Goal: Participate in discussion

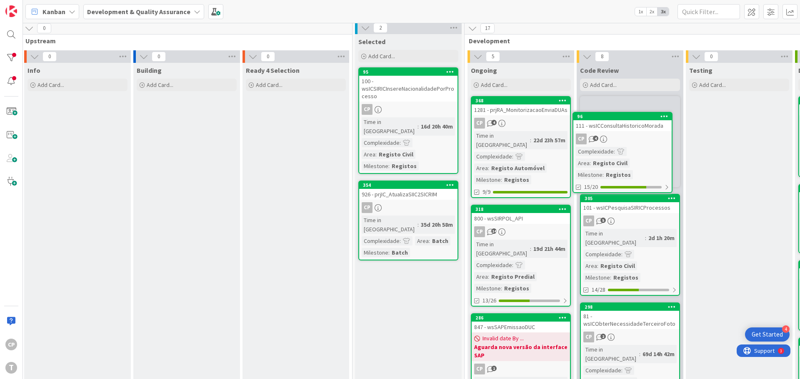
scroll to position [3, 6]
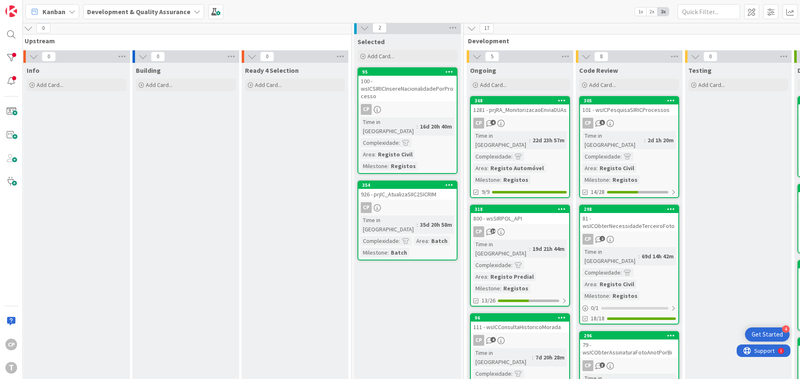
drag, startPoint x: 543, startPoint y: 322, endPoint x: 643, endPoint y: 130, distance: 215.7
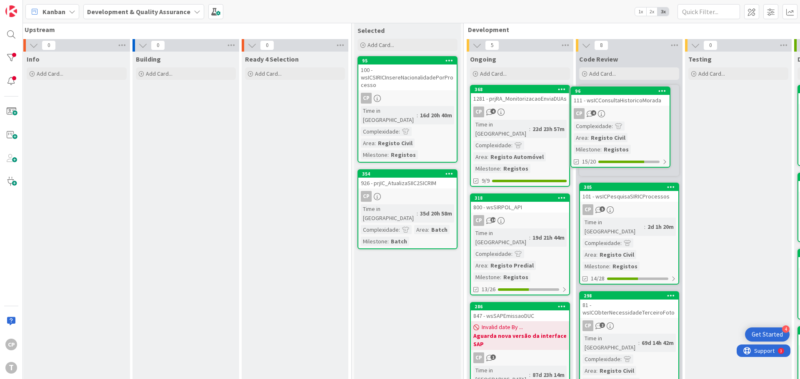
scroll to position [0, 6]
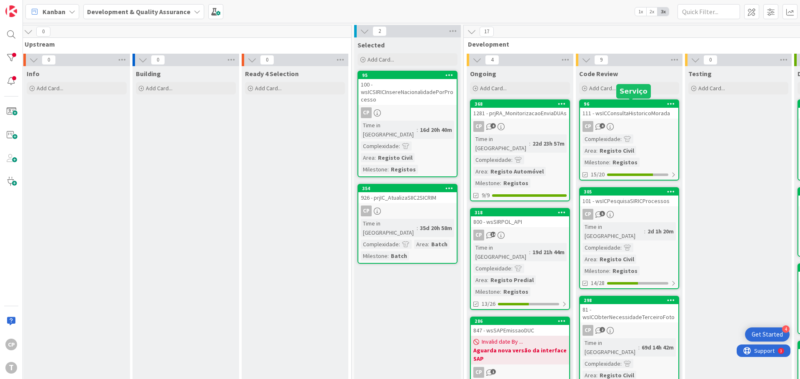
click at [625, 112] on div "111 - wsICConsultaHistoricoMorada" at bounding box center [629, 113] width 98 height 11
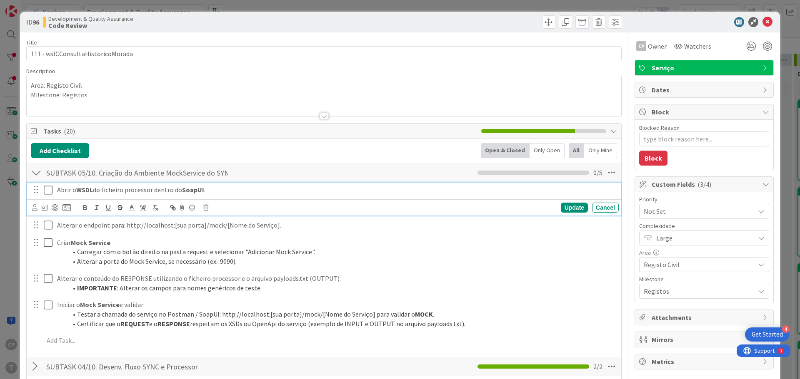
click at [48, 194] on icon at bounding box center [48, 190] width 9 height 10
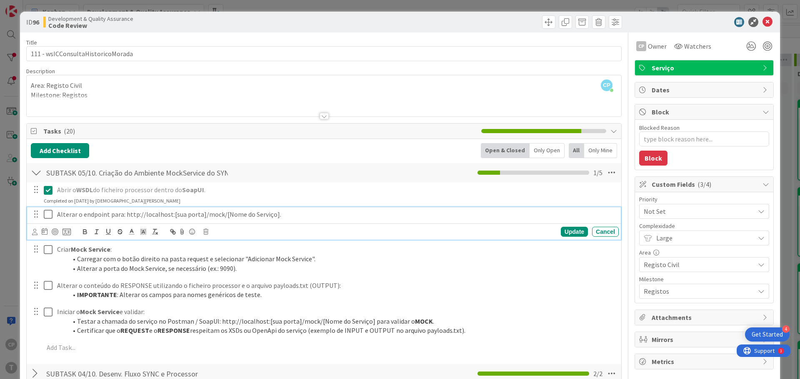
click at [50, 212] on icon at bounding box center [48, 214] width 9 height 10
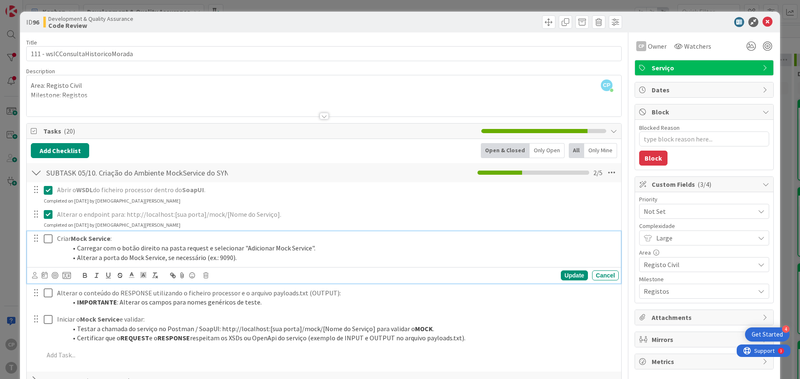
click at [47, 235] on icon at bounding box center [48, 239] width 9 height 10
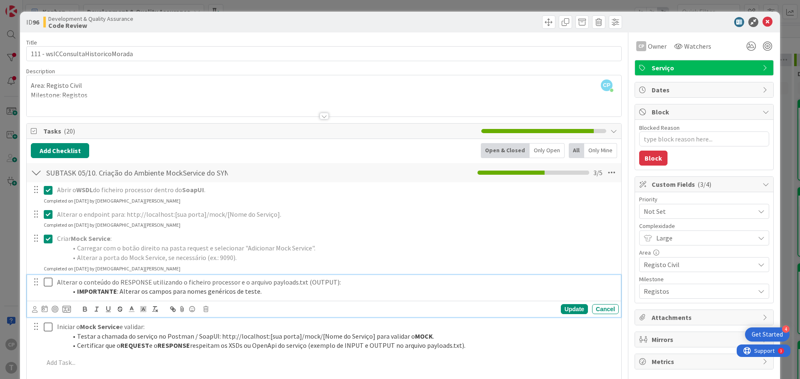
click at [50, 287] on icon at bounding box center [48, 282] width 9 height 10
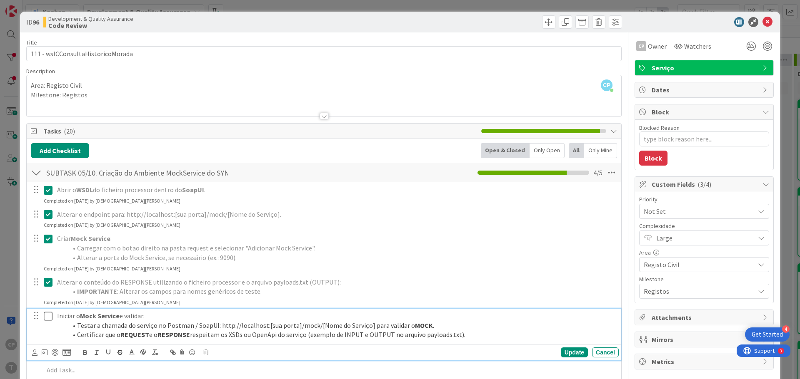
click at [50, 317] on icon at bounding box center [48, 317] width 9 height 10
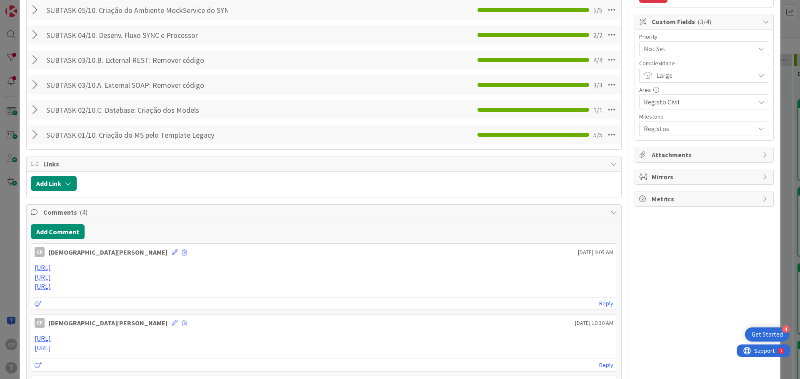
scroll to position [167, 0]
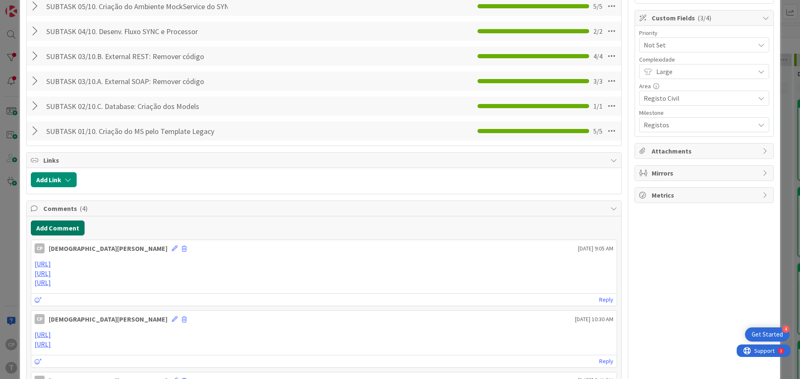
click at [57, 228] on button "Add Comment" at bounding box center [58, 228] width 54 height 15
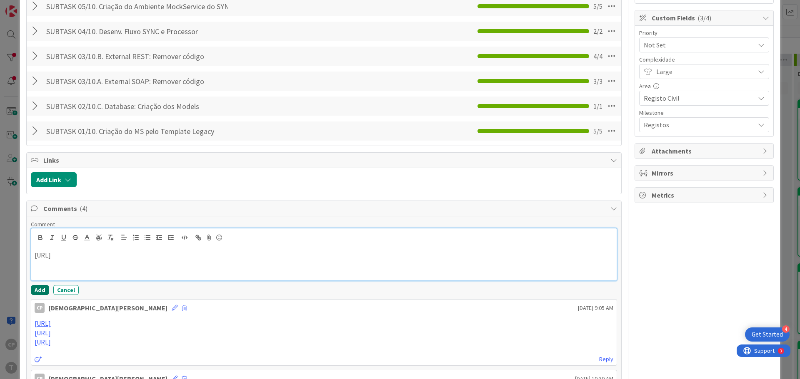
click at [35, 292] on button "Add" at bounding box center [40, 290] width 18 height 10
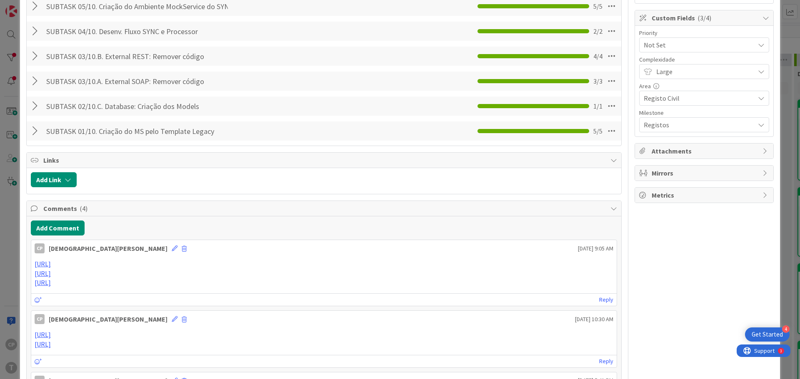
type textarea "x"
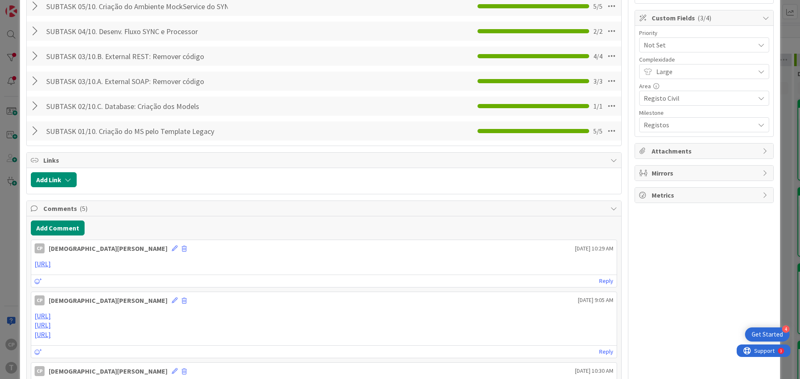
scroll to position [0, 0]
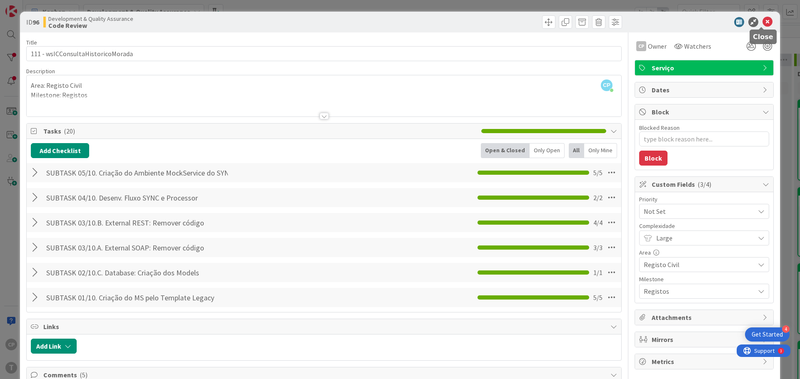
click at [763, 17] on icon at bounding box center [767, 22] width 10 height 10
